Goal: Find specific page/section: Find specific page/section

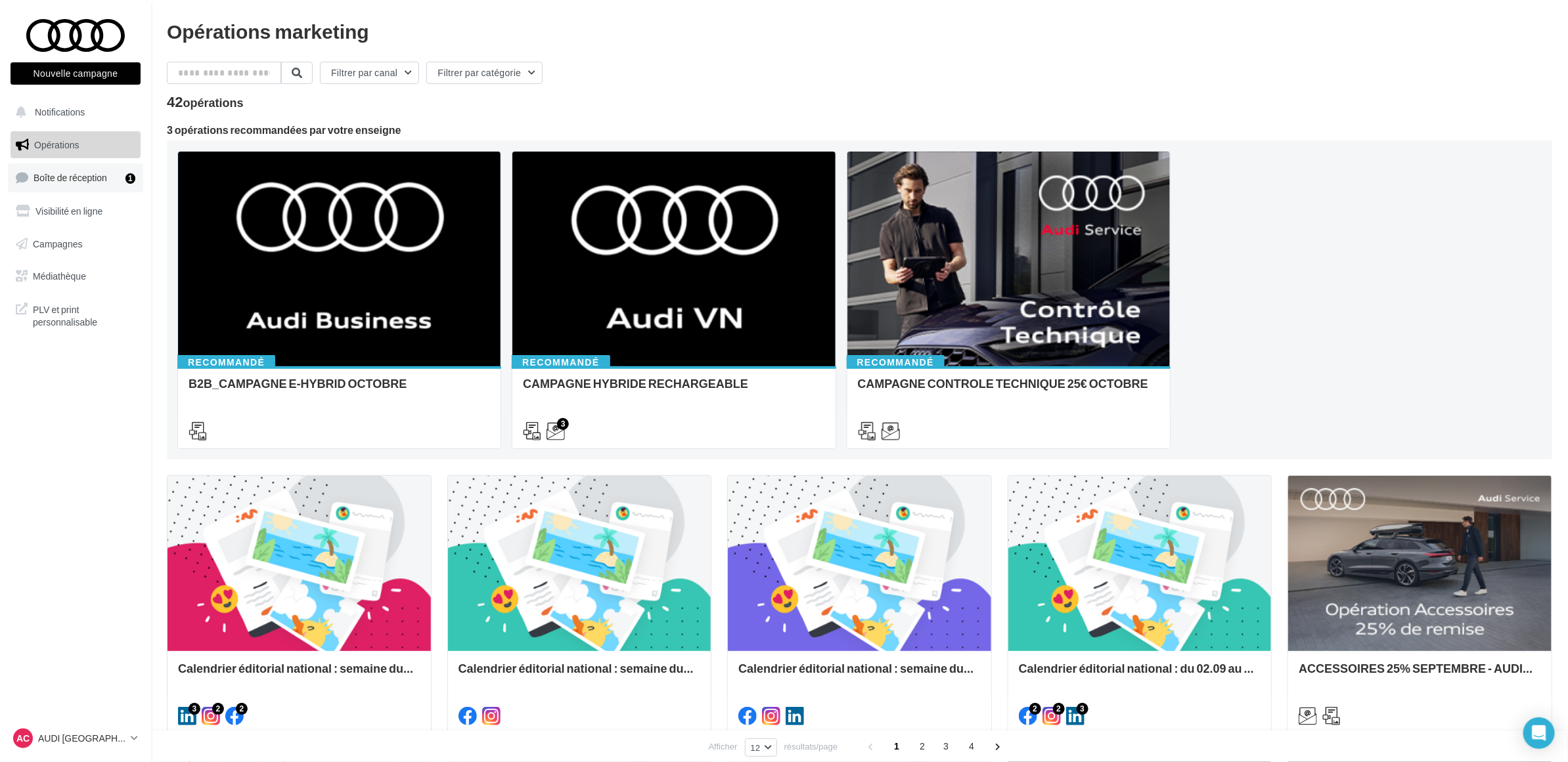
click at [94, 190] on link "Boîte de réception 1" at bounding box center [75, 177] width 135 height 28
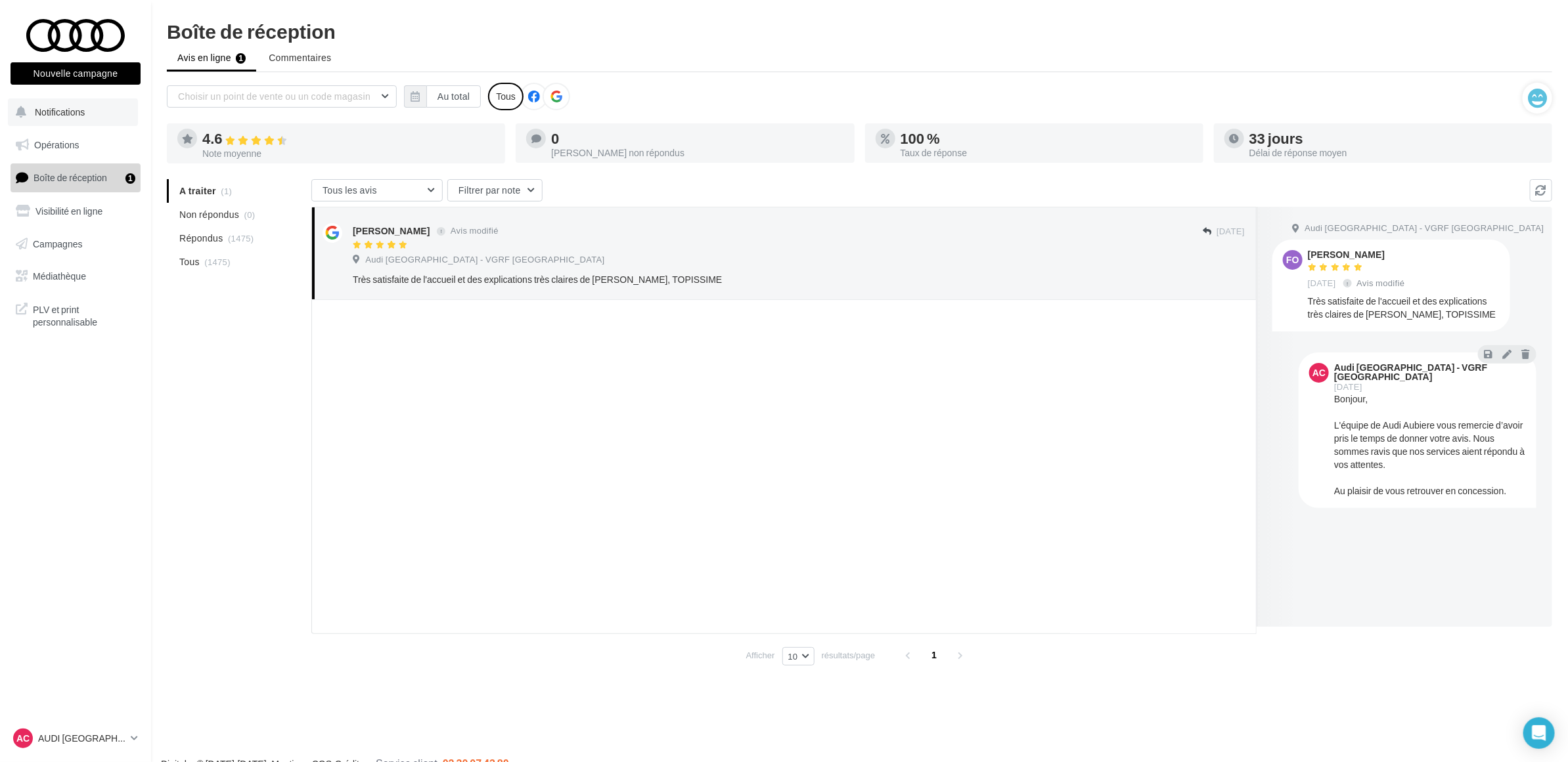
click at [83, 115] on span "Notifications" at bounding box center [60, 112] width 50 height 12
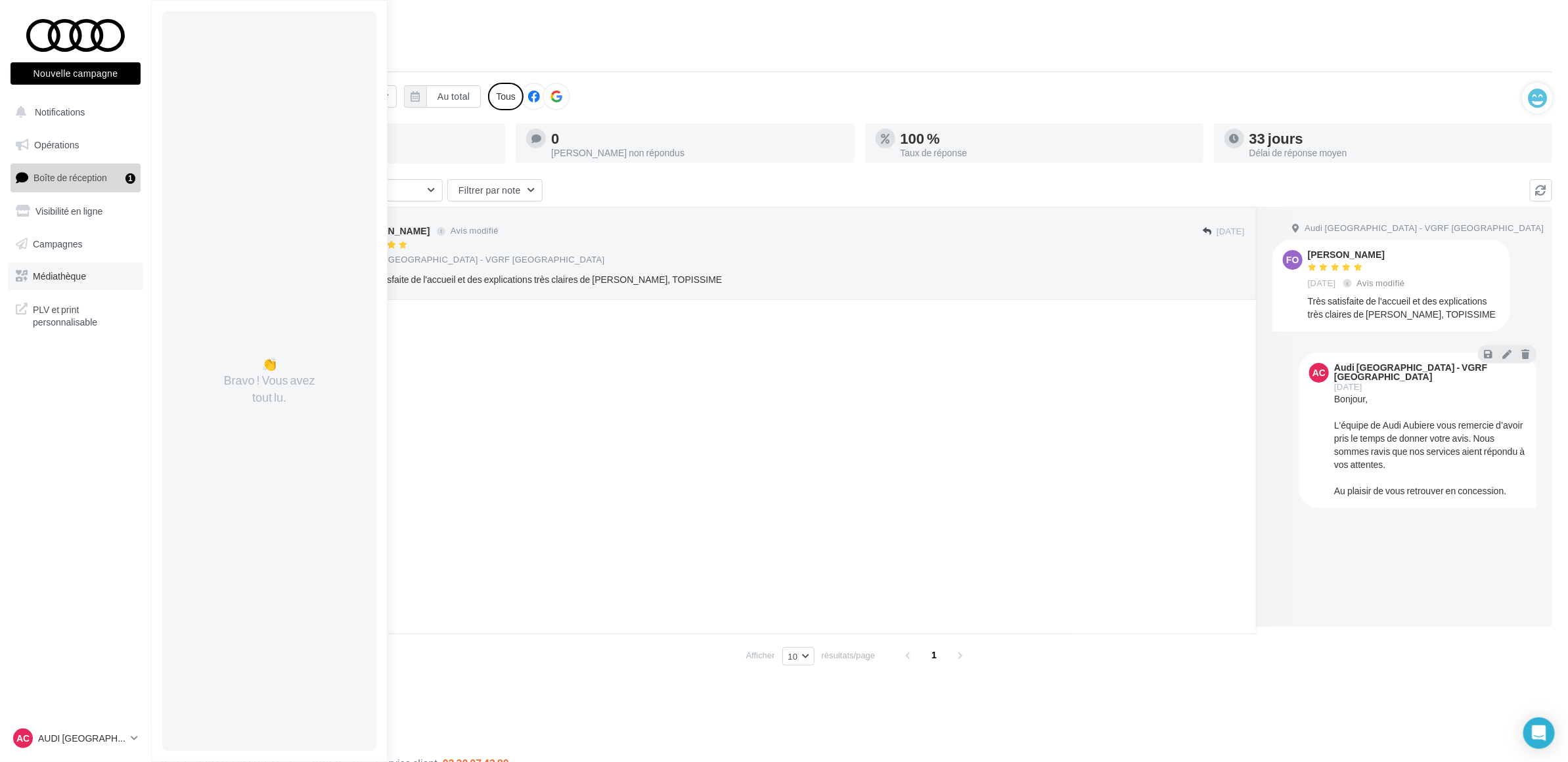
click at [50, 276] on span "Médiathèque" at bounding box center [59, 276] width 53 height 12
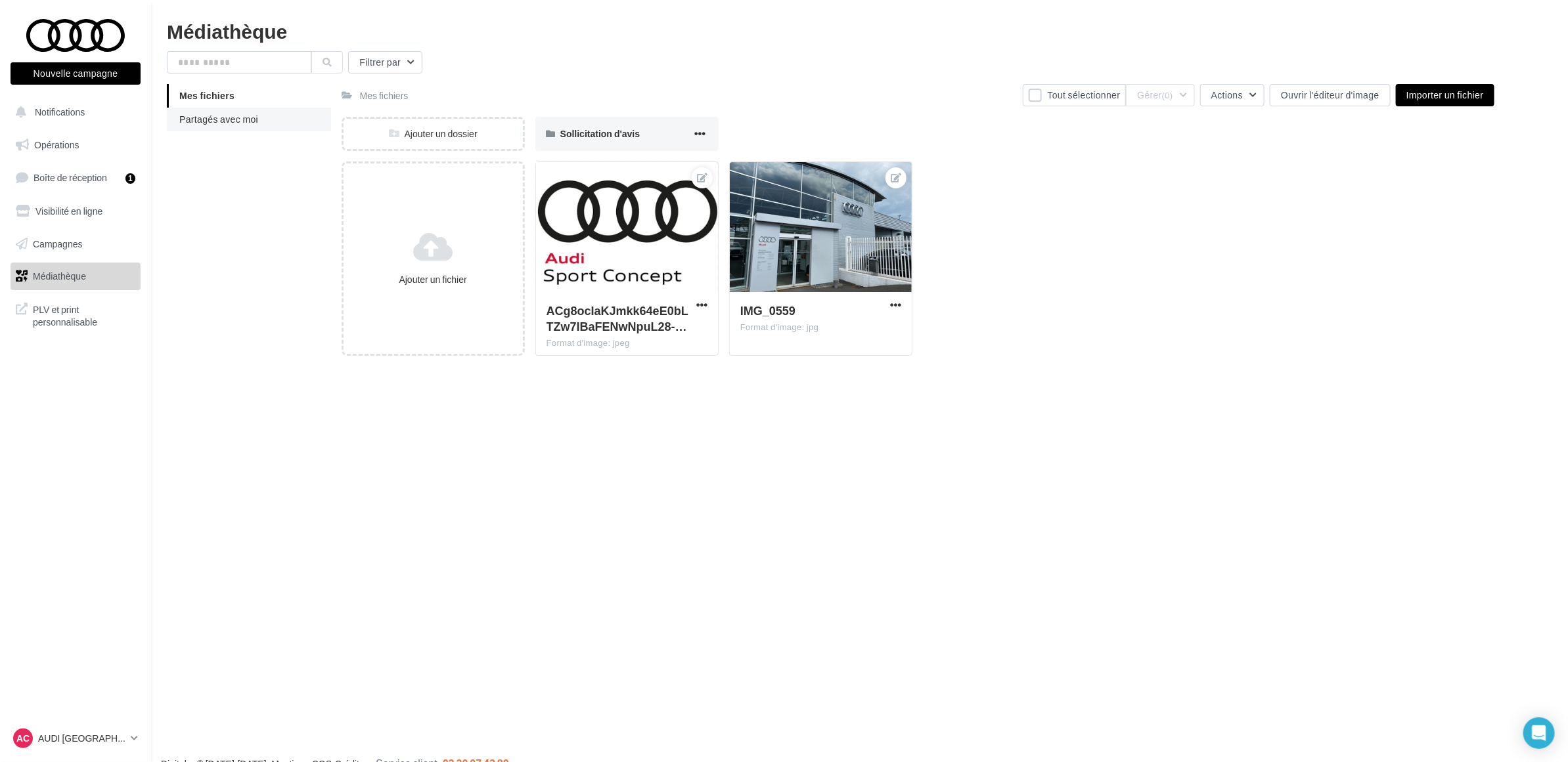
click at [247, 120] on span "Partagés avec moi" at bounding box center [219, 120] width 79 height 12
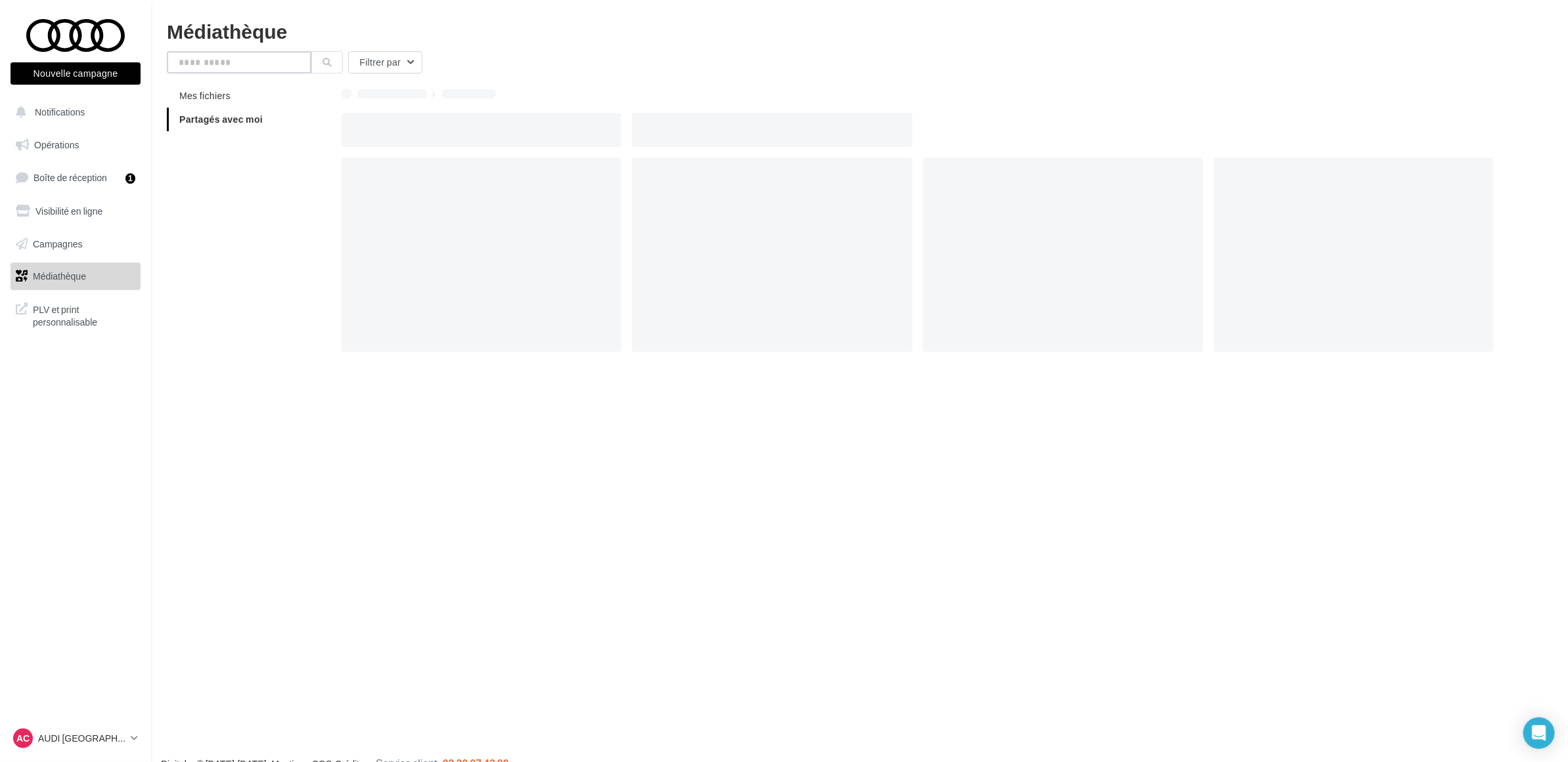
click at [228, 63] on input "text" at bounding box center [240, 62] width 145 height 22
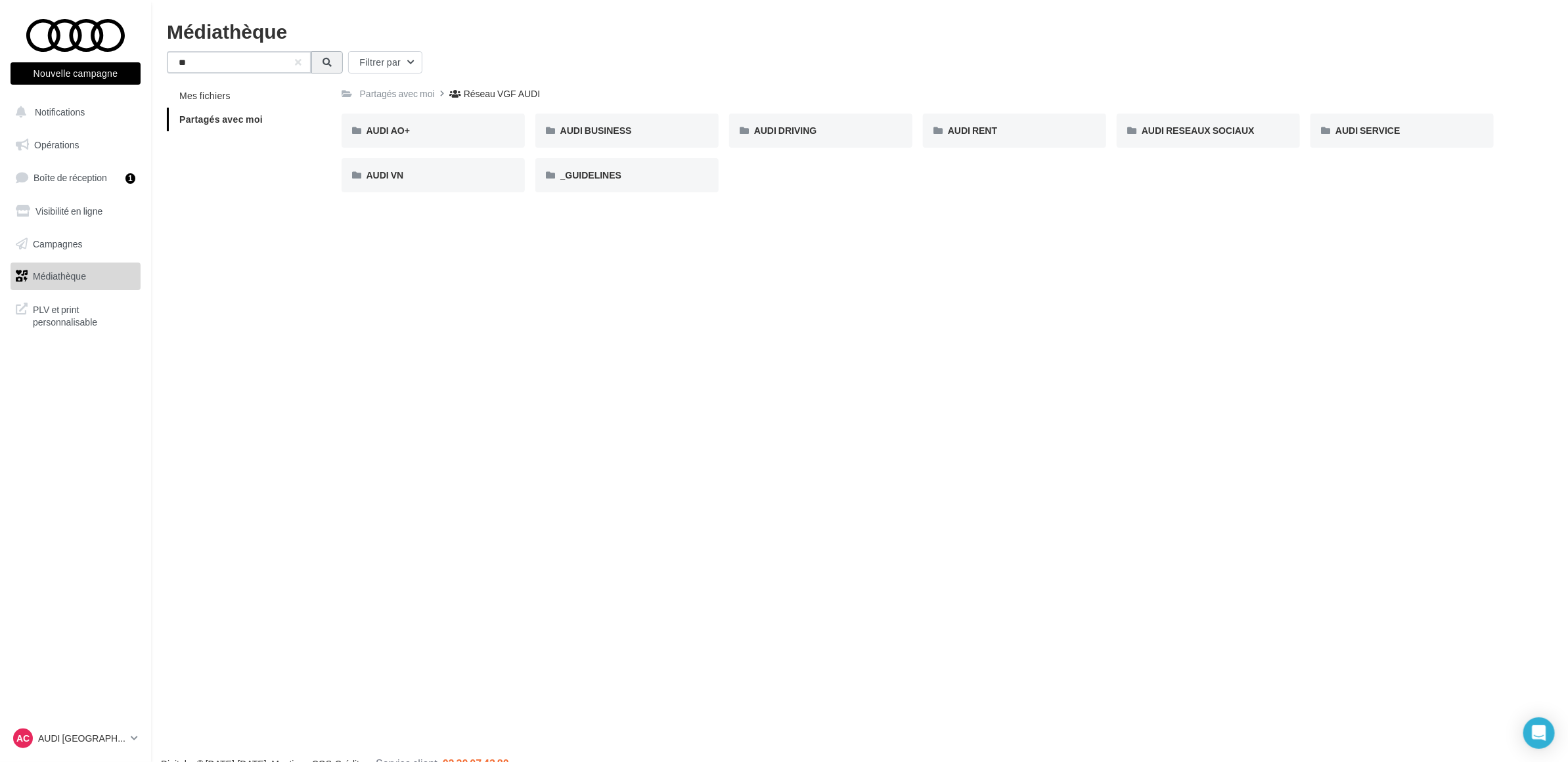
type input "**"
click at [327, 66] on icon at bounding box center [328, 63] width 10 height 10
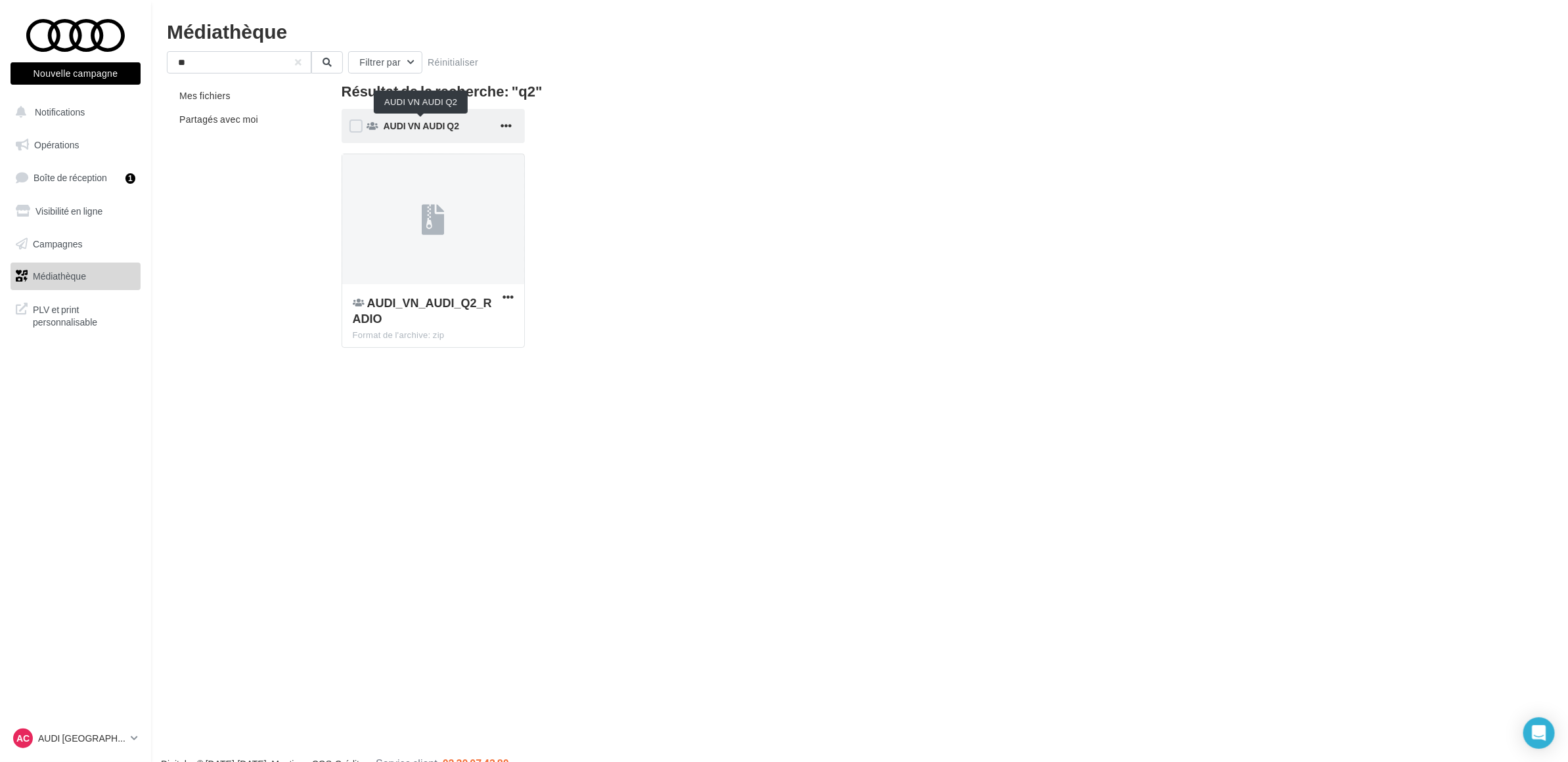
click at [429, 128] on span "AUDI VN AUDI Q2" at bounding box center [421, 126] width 76 height 12
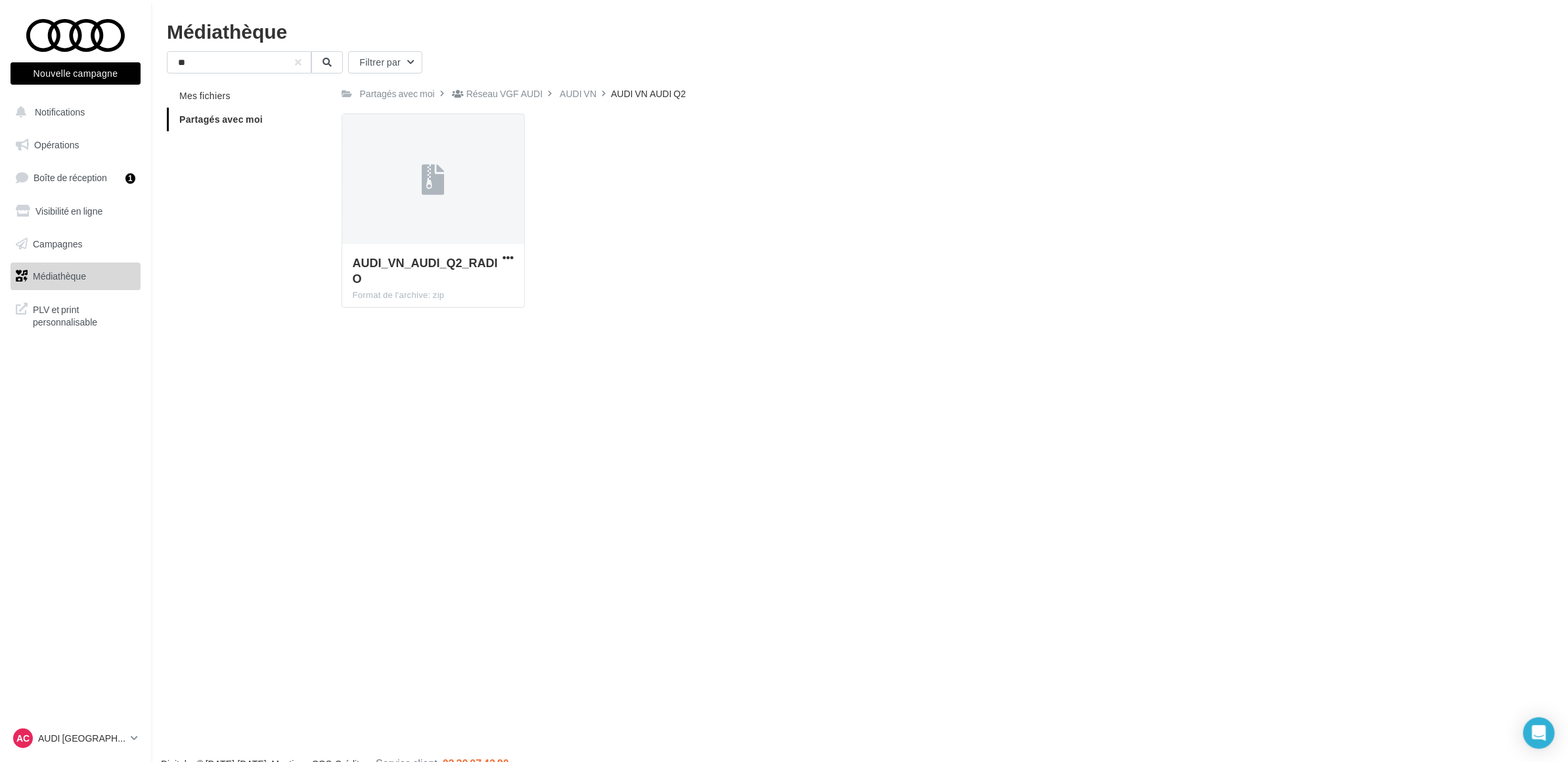
click at [592, 369] on div "Nouvelle campagne Nouvelle campagne Notifications Opérations Boîte de réception…" at bounding box center [784, 402] width 1568 height 762
click at [507, 53] on div "** Filtrer par" at bounding box center [860, 62] width 1385 height 22
drag, startPoint x: 1072, startPoint y: 118, endPoint x: 1085, endPoint y: 117, distance: 13.0
click at [1082, 122] on div "AUDI_VN_AUDI_Q2_RADIO Format de l'archive: zip AUDI_VN_AUDI_Q2_RADIO" at bounding box center [924, 216] width 1163 height 205
click at [1257, 359] on div "Nouvelle campagne Nouvelle campagne Notifications Opérations Boîte de réception…" at bounding box center [784, 402] width 1568 height 762
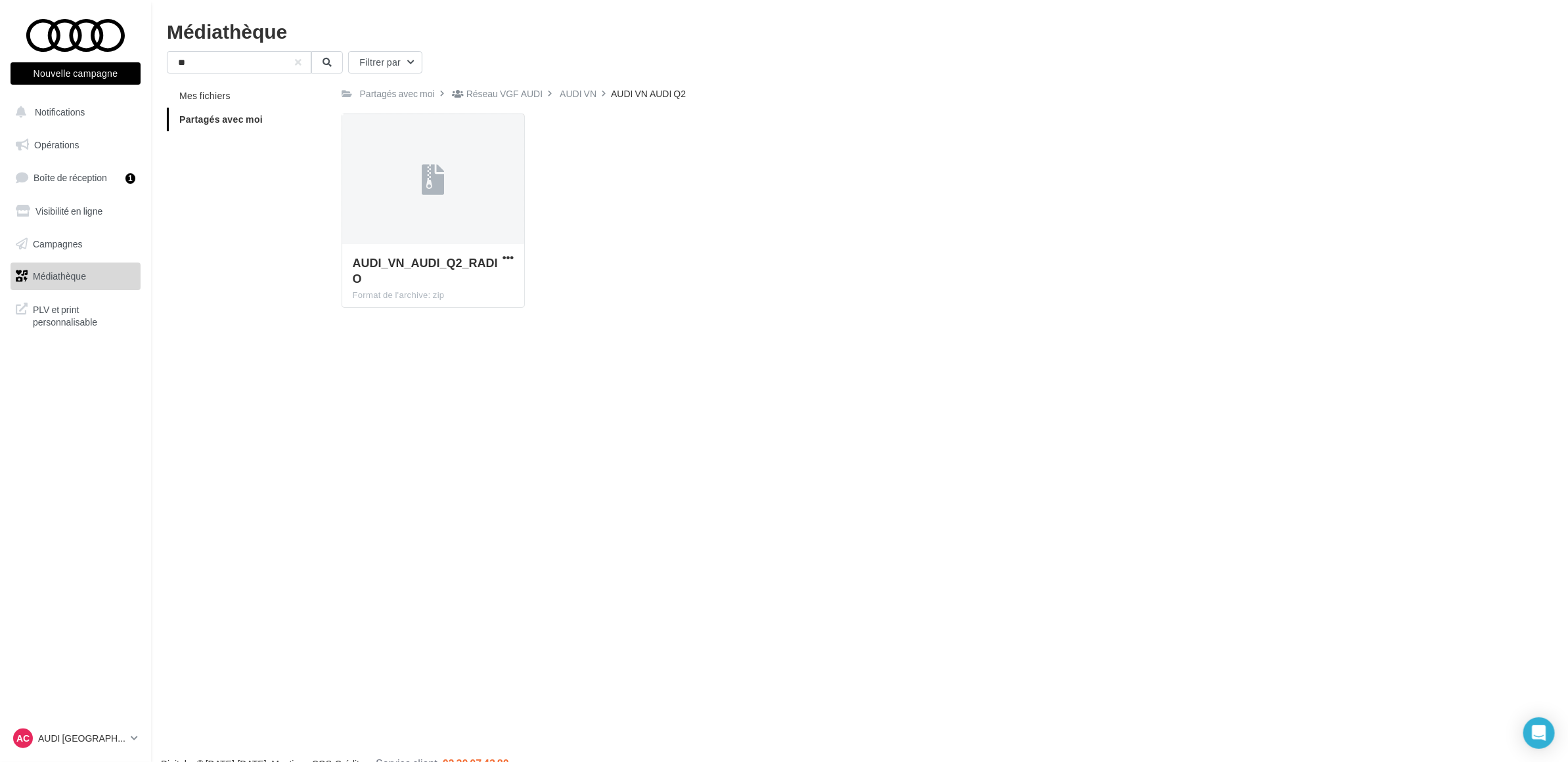
click at [1176, 248] on div "AUDI_VN_AUDI_Q2_RADIO Format de l'archive: zip AUDI_VN_AUDI_Q2_RADIO" at bounding box center [924, 216] width 1163 height 205
click at [1186, 231] on div "AUDI_VN_AUDI_Q2_RADIO Format de l'archive: zip AUDI_VN_AUDI_Q2_RADIO" at bounding box center [924, 216] width 1163 height 205
drag, startPoint x: 744, startPoint y: 272, endPoint x: 585, endPoint y: 155, distance: 197.4
click at [744, 272] on div "AUDI_VN_AUDI_Q2_RADIO Format de l'archive: zip AUDI_VN_AUDI_Q2_RADIO" at bounding box center [924, 216] width 1163 height 205
click at [286, 211] on div "Mes fichiers Partagés avec moi Partagés avec moi Réseau VGF AUDI AUDI VN AUDI V…" at bounding box center [865, 201] width 1396 height 235
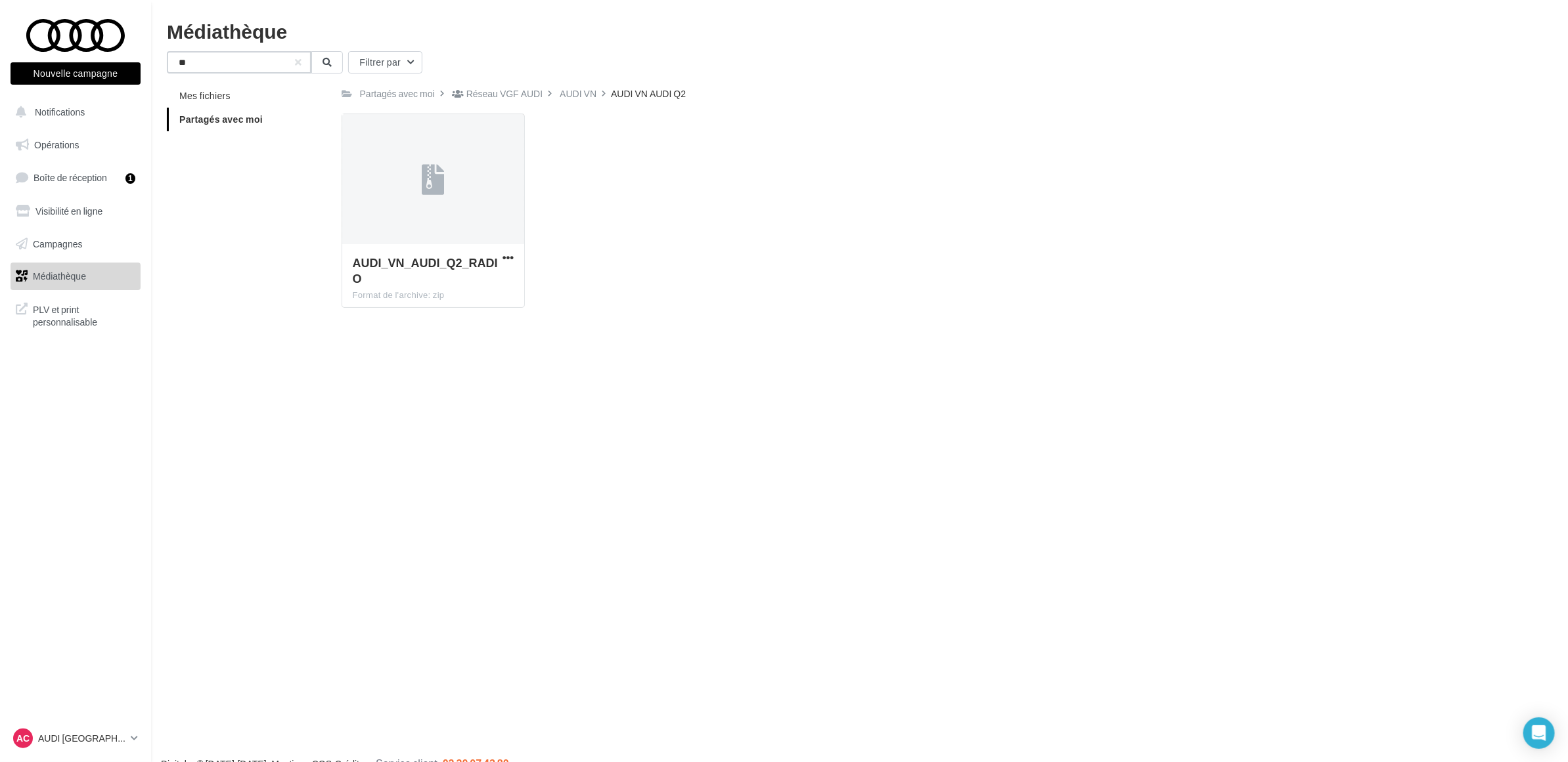
click at [291, 61] on input "**" at bounding box center [240, 62] width 145 height 22
click at [297, 63] on button "button" at bounding box center [298, 62] width 5 height 5
click at [283, 276] on div "Mes fichiers Partagés avec moi Partagés avec moi Réseau VGF AUDI AUDI VN AUDI V…" at bounding box center [865, 201] width 1396 height 235
click at [560, 89] on div "AUDI VN" at bounding box center [578, 94] width 37 height 14
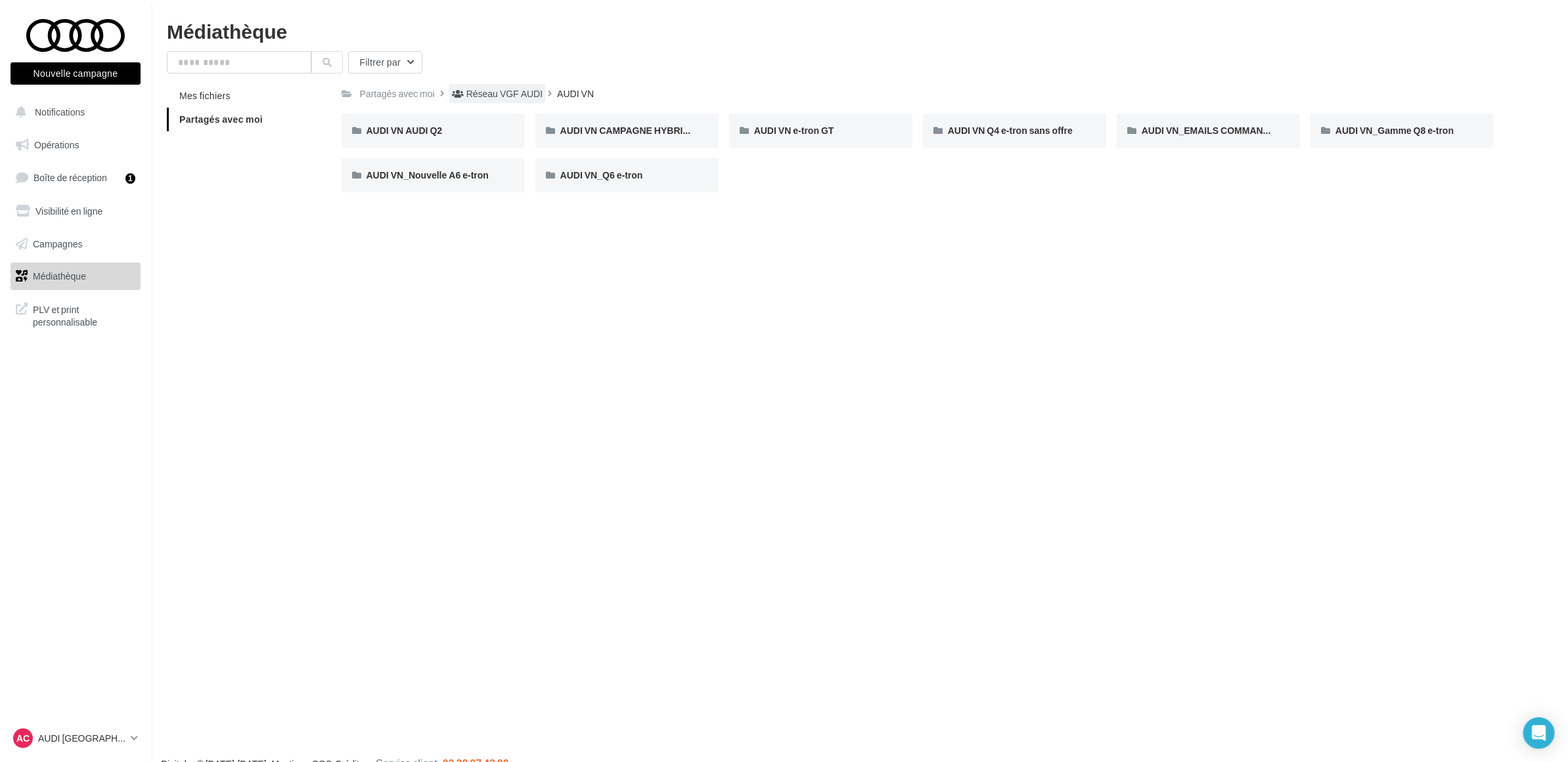
click at [519, 96] on div "Réseau VGF AUDI" at bounding box center [504, 94] width 76 height 14
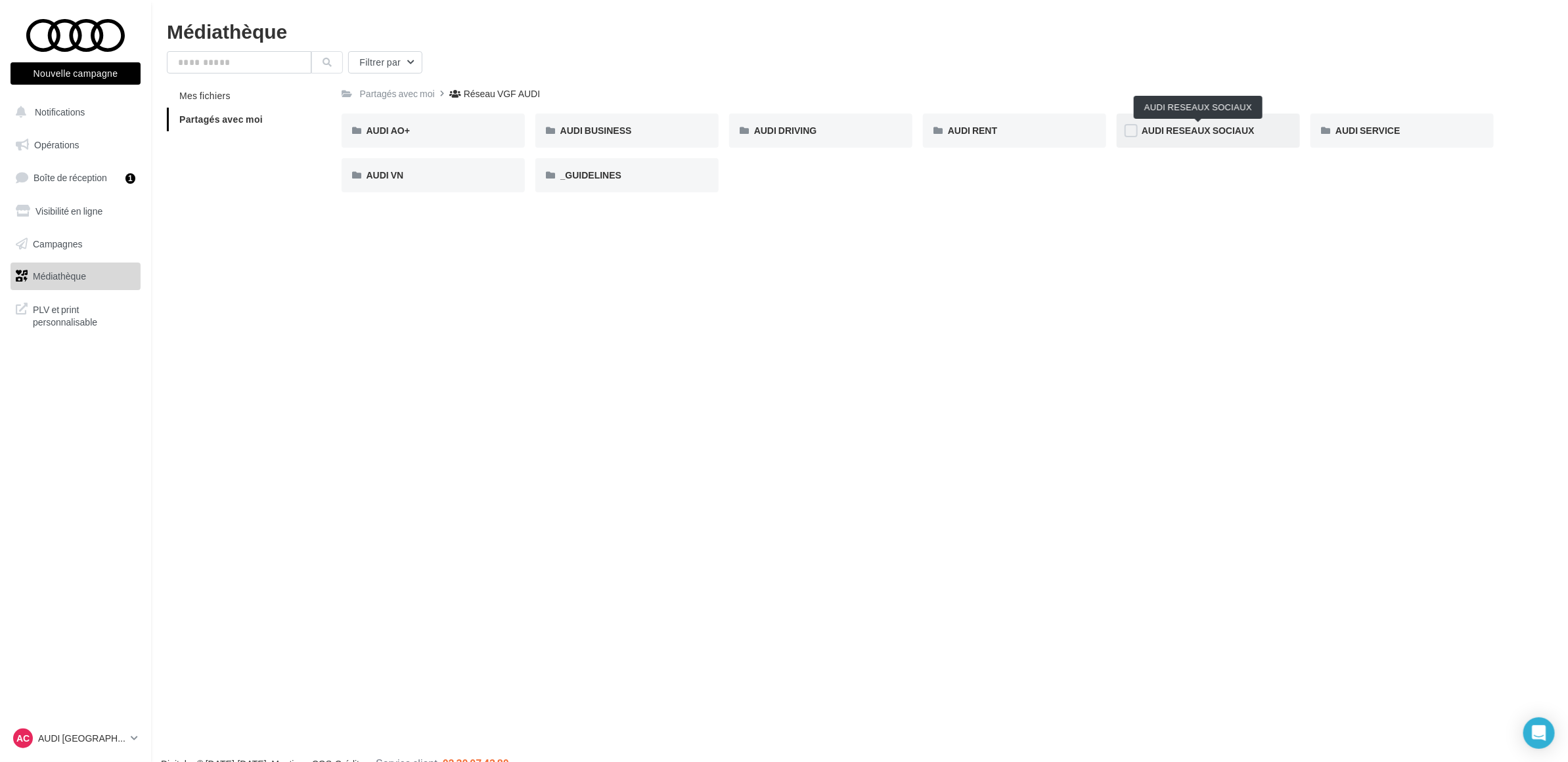
click at [1179, 135] on span "AUDI RESEAUX SOCIAUX" at bounding box center [1198, 130] width 113 height 12
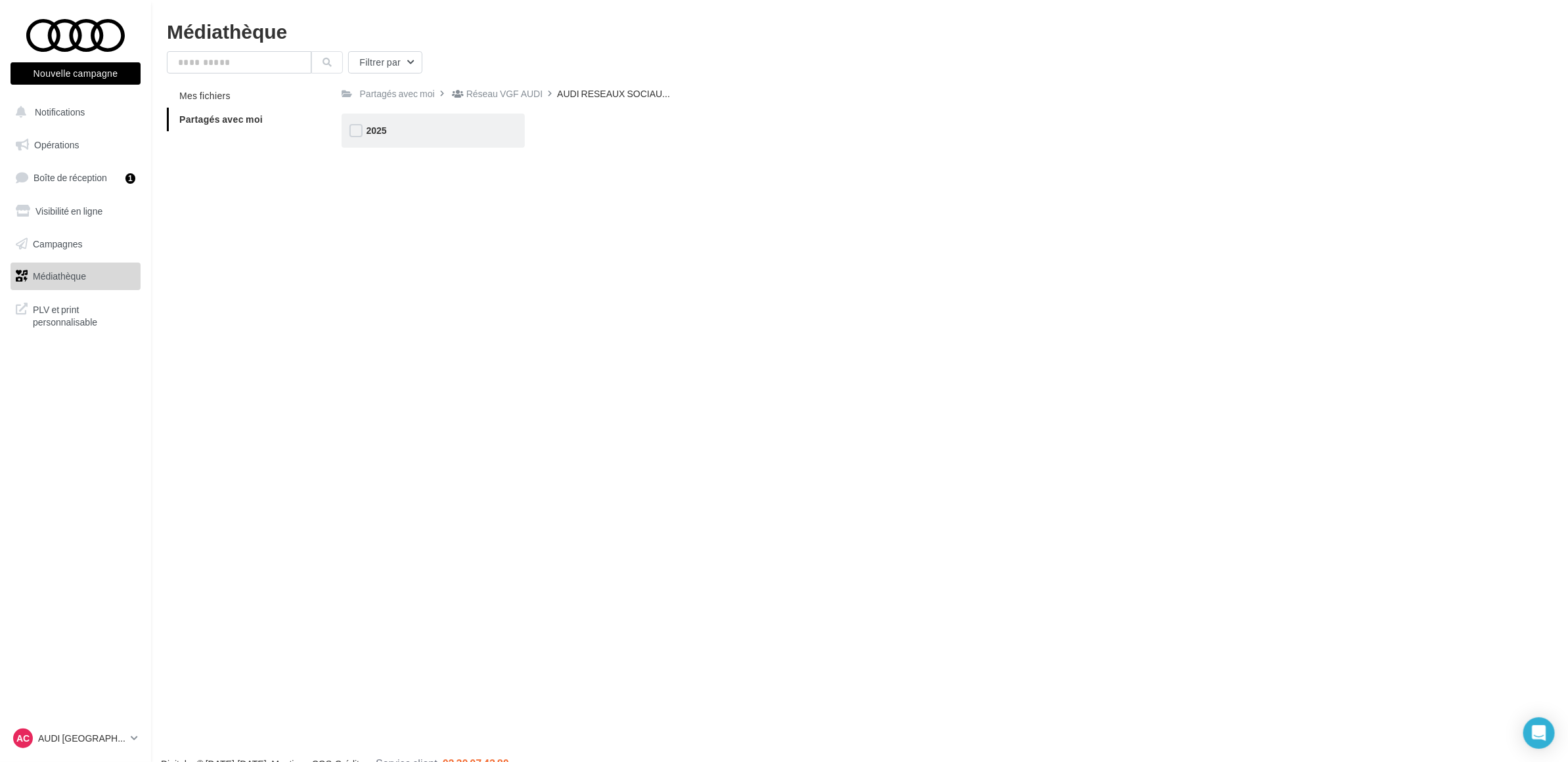
click at [392, 128] on div "2025" at bounding box center [433, 131] width 133 height 14
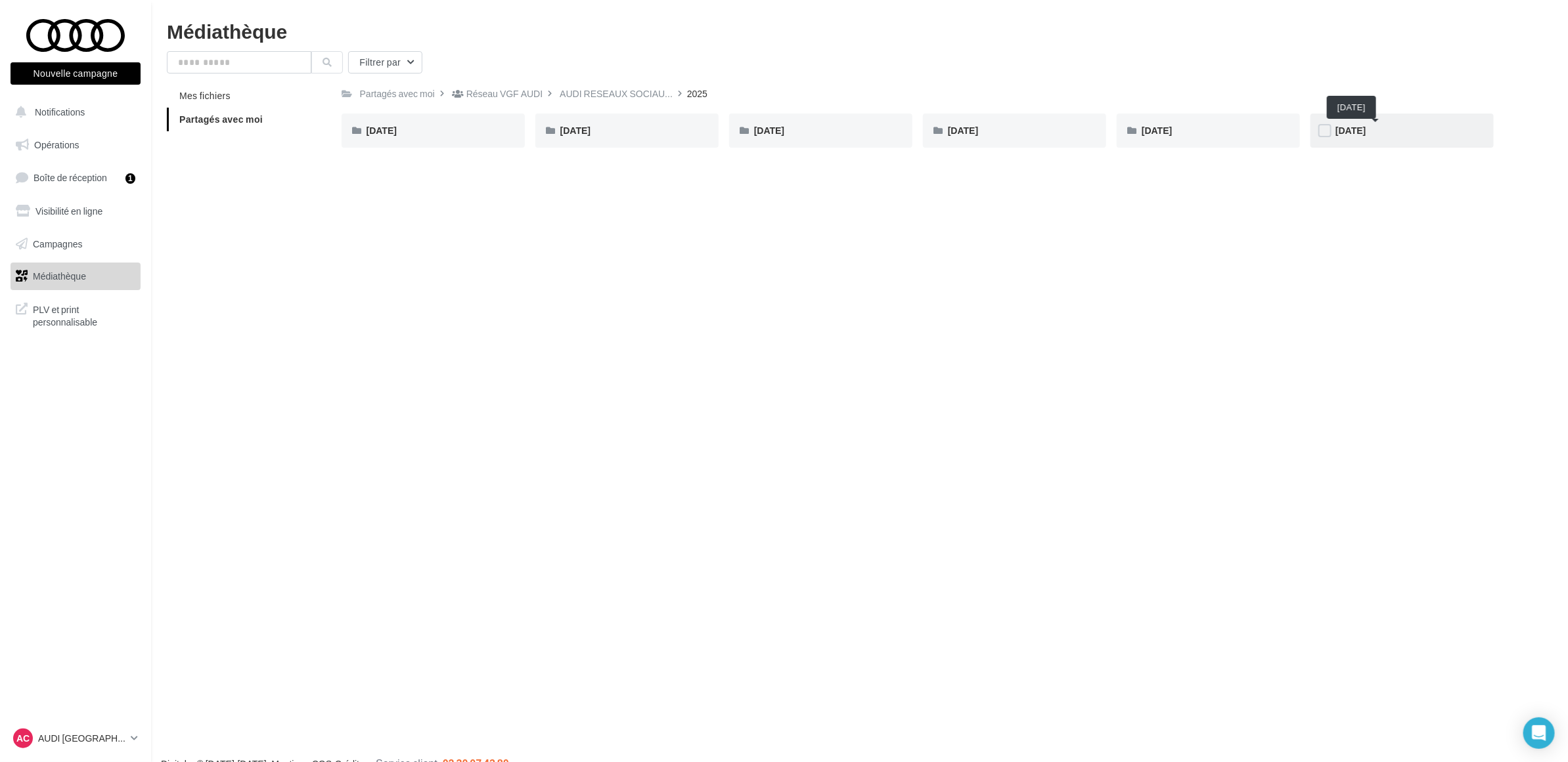
click at [1340, 130] on span "SEPTEMBRE 2025" at bounding box center [1350, 130] width 30 height 12
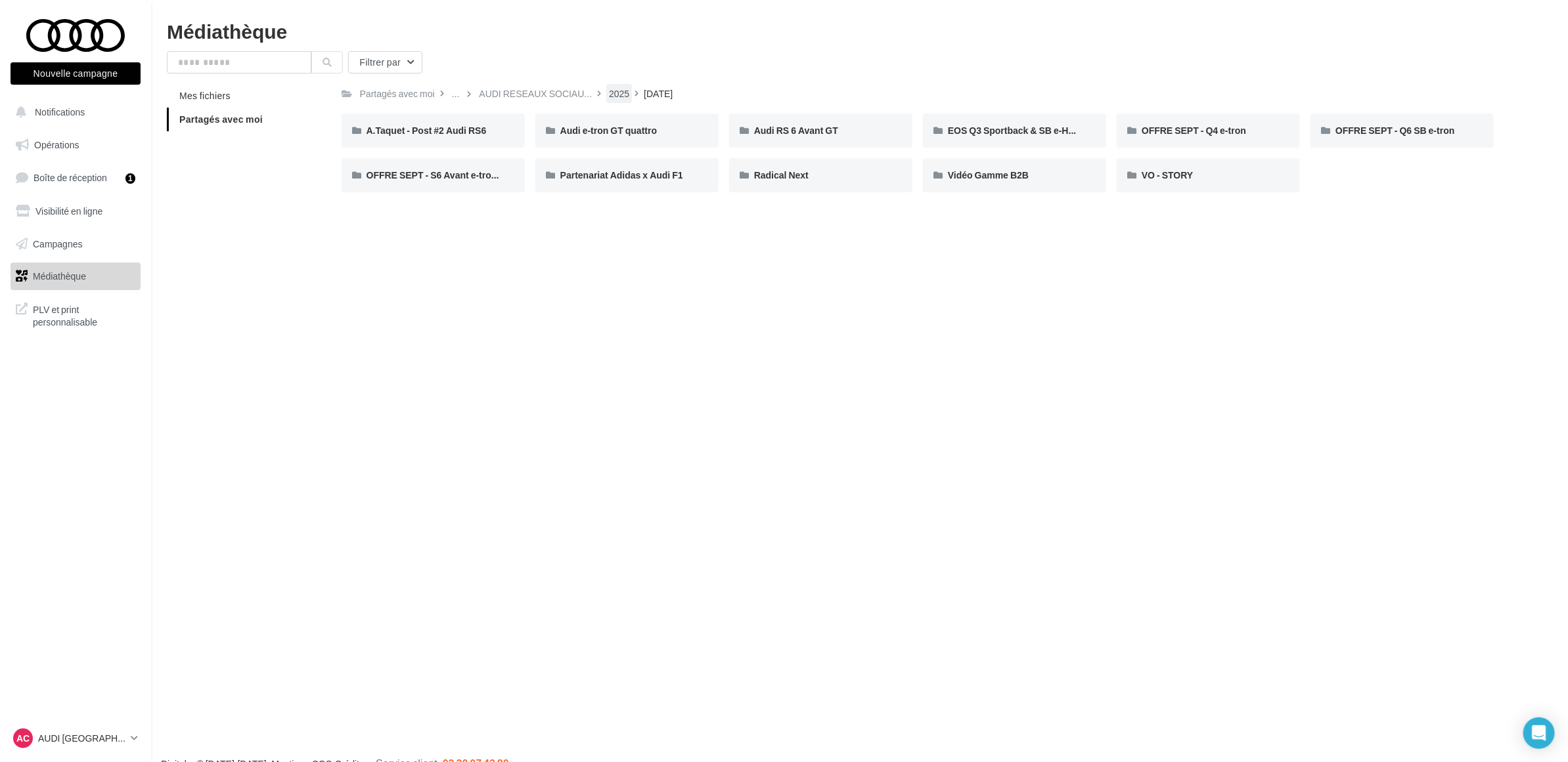
click at [617, 89] on div "2025" at bounding box center [618, 94] width 20 height 14
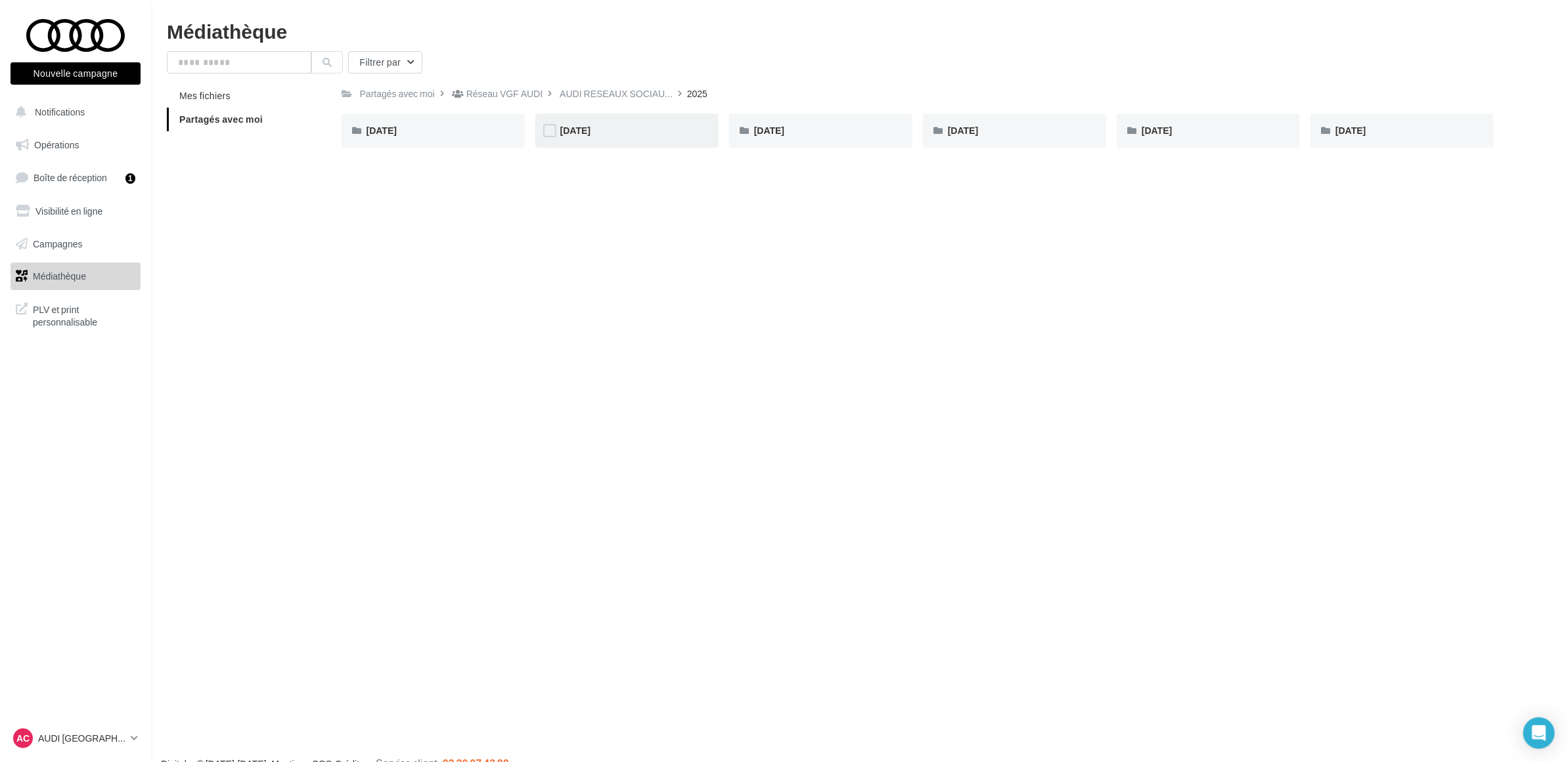
click at [603, 122] on div "AVRIL 2025" at bounding box center [627, 130] width 184 height 34
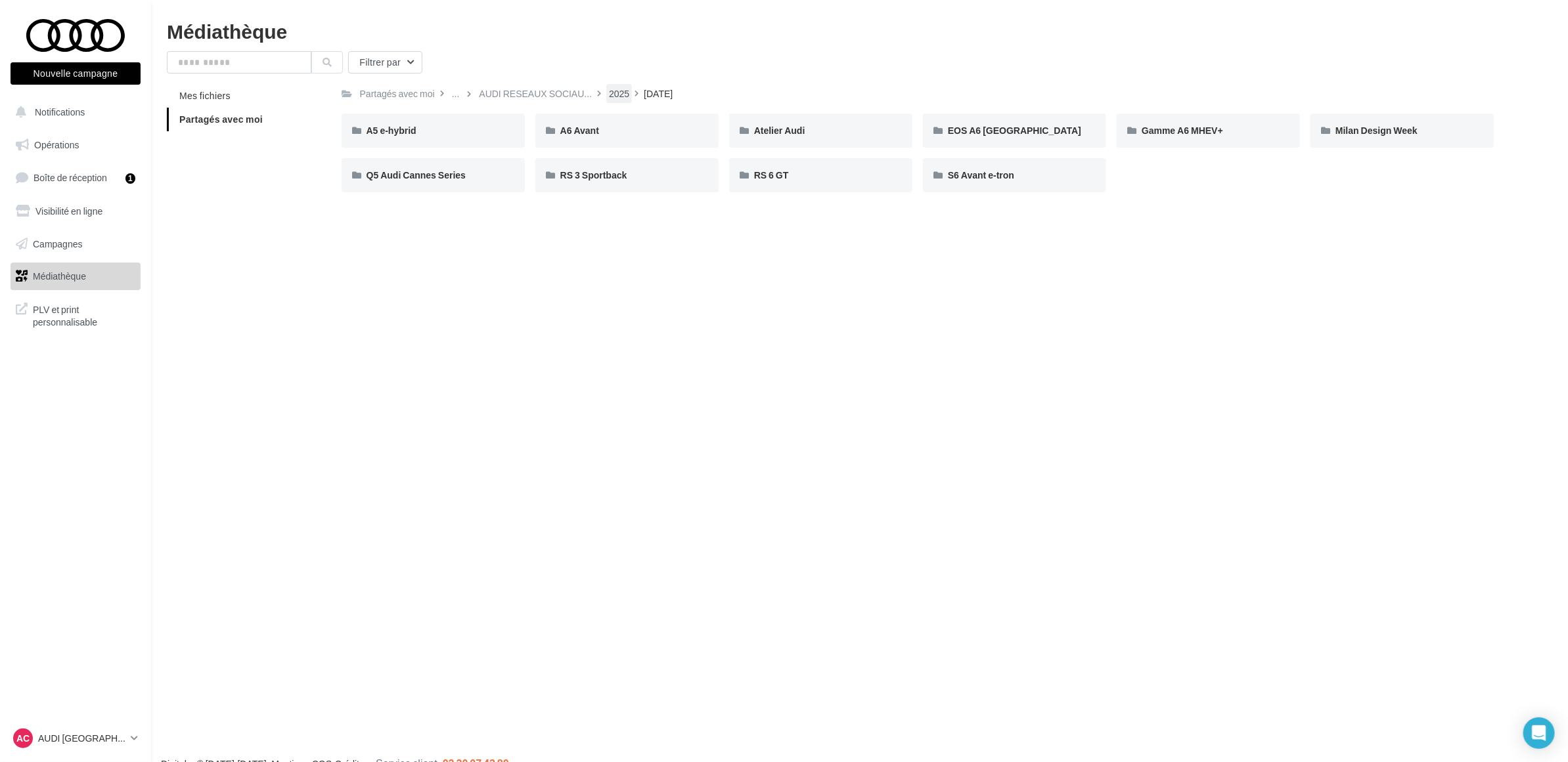
click at [621, 91] on div "2025" at bounding box center [618, 94] width 20 height 14
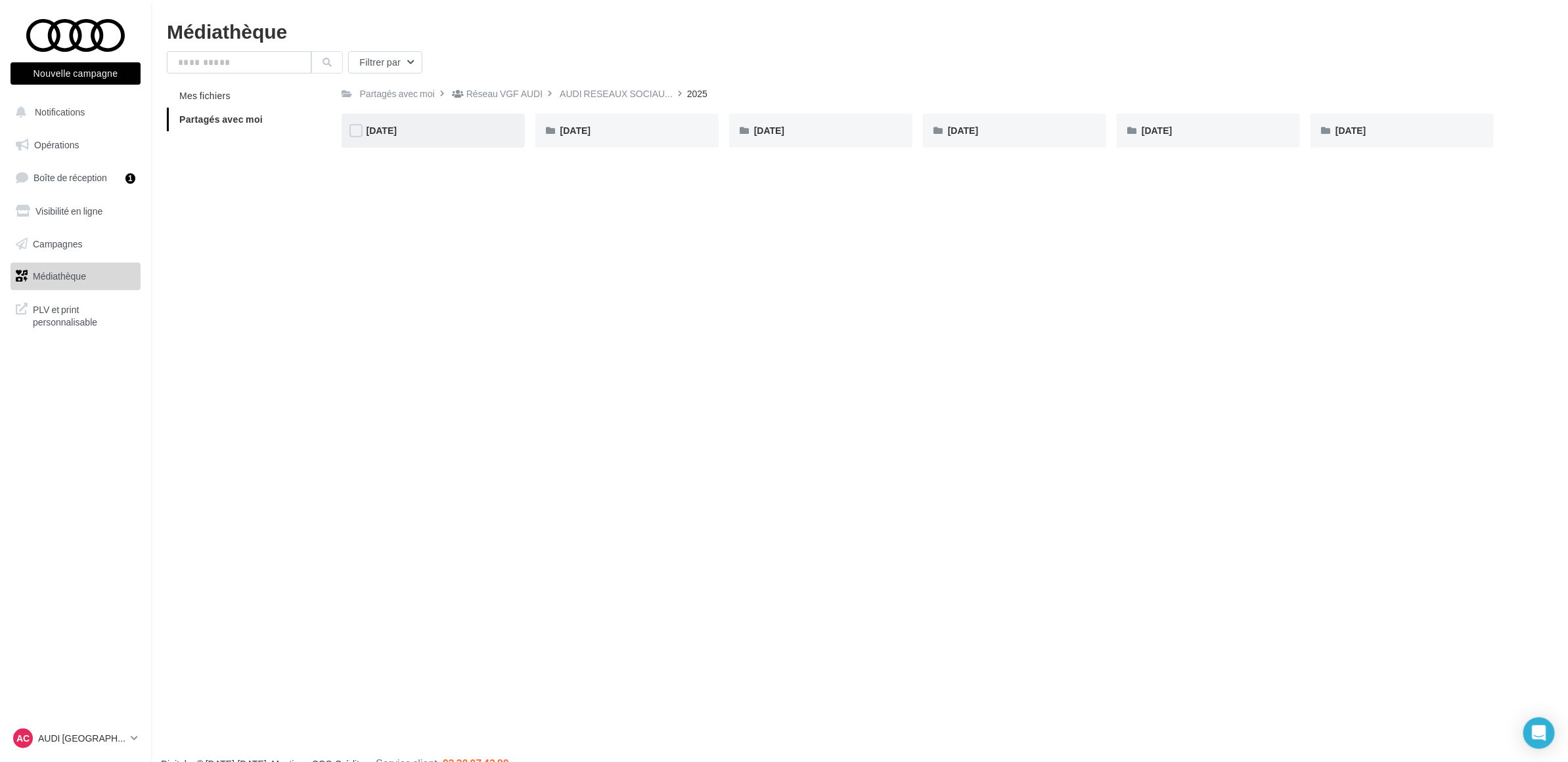
click at [425, 128] on div "AOUT 2025" at bounding box center [433, 131] width 133 height 14
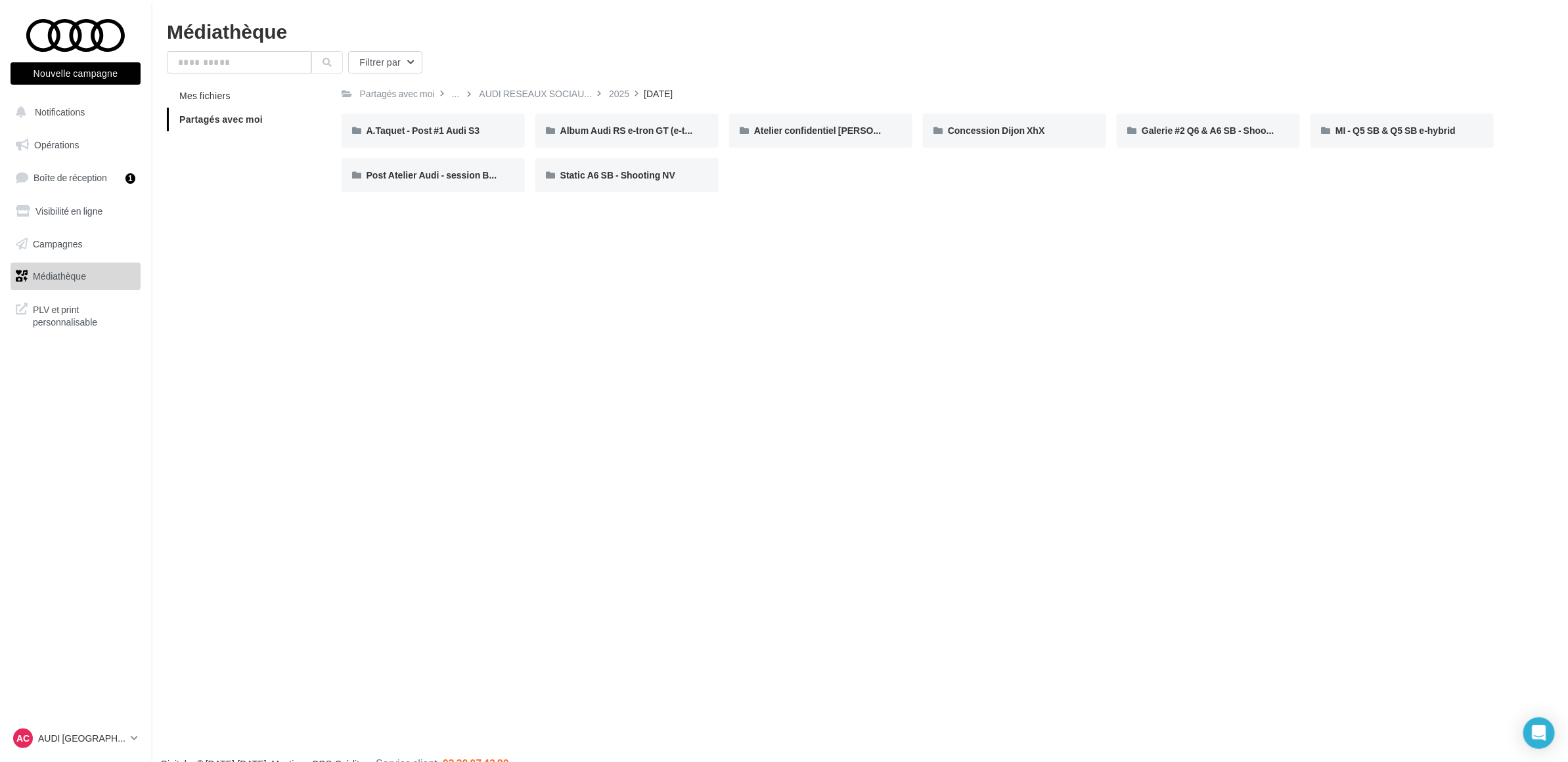
click at [900, 225] on div "Nouvelle campagne Nouvelle campagne Notifications Opérations Boîte de réception…" at bounding box center [784, 402] width 1568 height 762
click at [621, 90] on div "2025" at bounding box center [618, 94] width 20 height 14
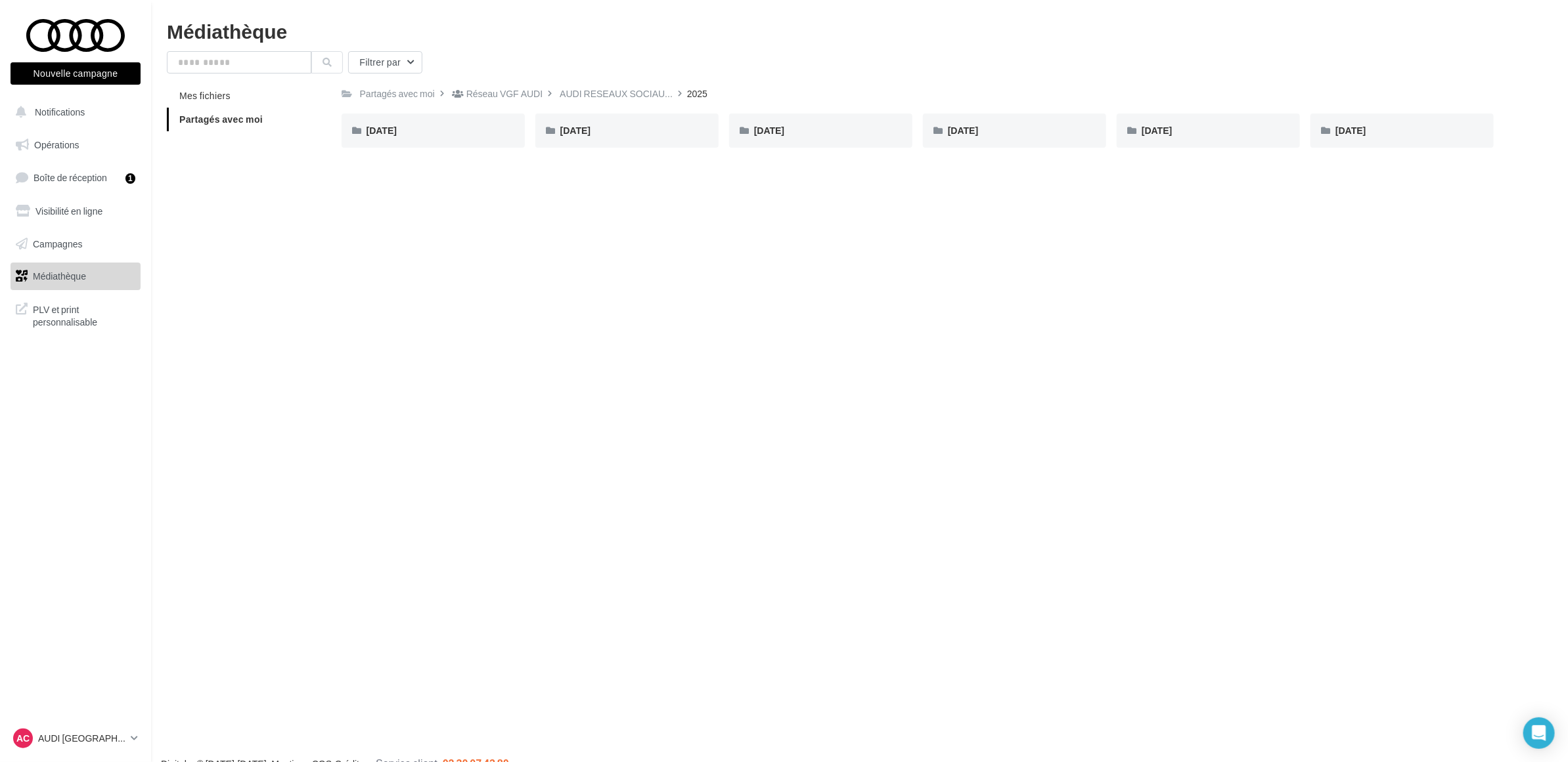
click at [533, 225] on div "Nouvelle campagne Nouvelle campagne Notifications Opérations Boîte de réception…" at bounding box center [784, 402] width 1568 height 762
